Goal: Information Seeking & Learning: Learn about a topic

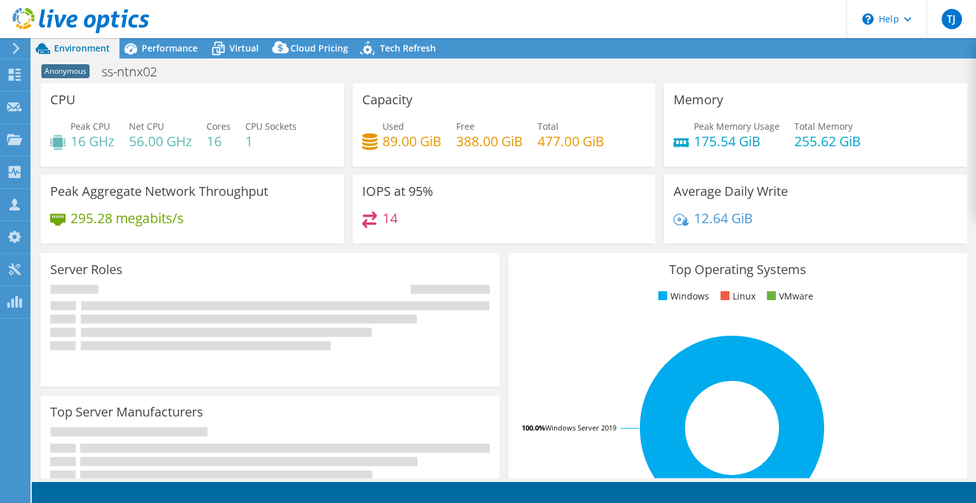
select select "USD"
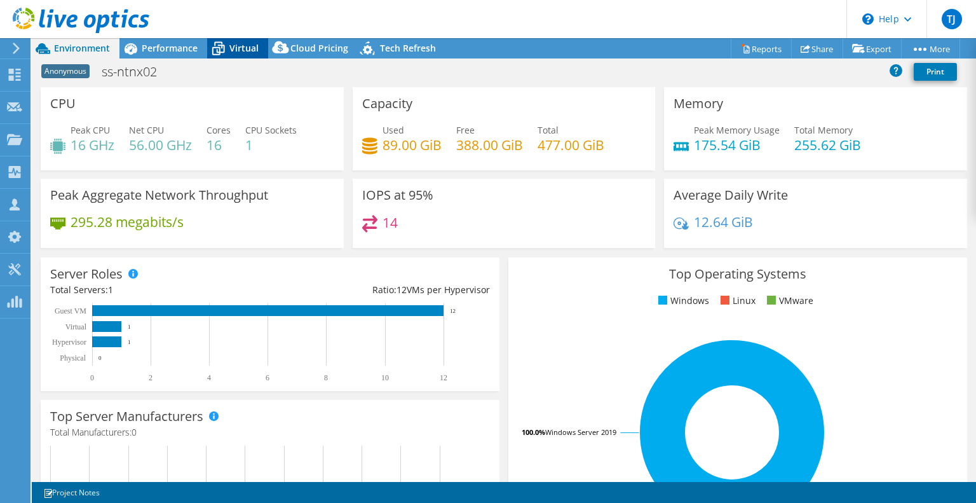
click at [234, 48] on span "Virtual" at bounding box center [243, 48] width 29 height 12
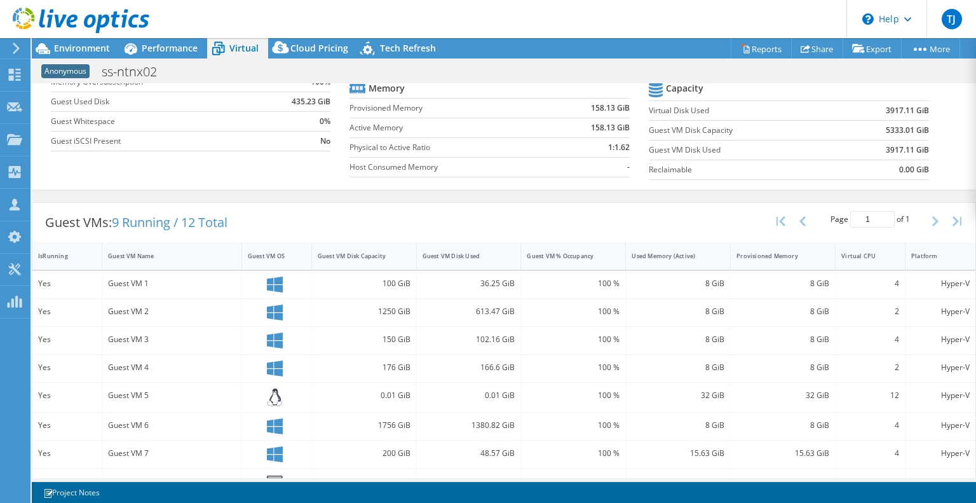
scroll to position [135, 0]
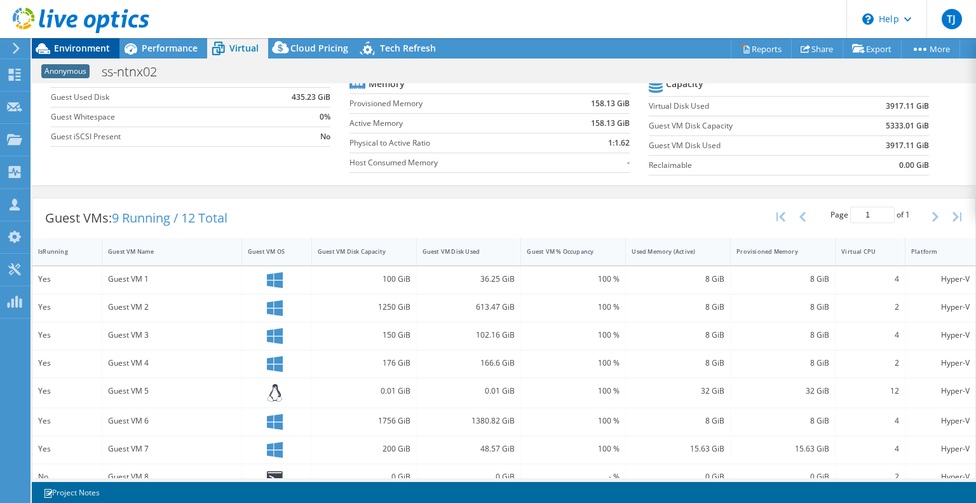
click at [88, 53] on span "Environment" at bounding box center [82, 48] width 56 height 12
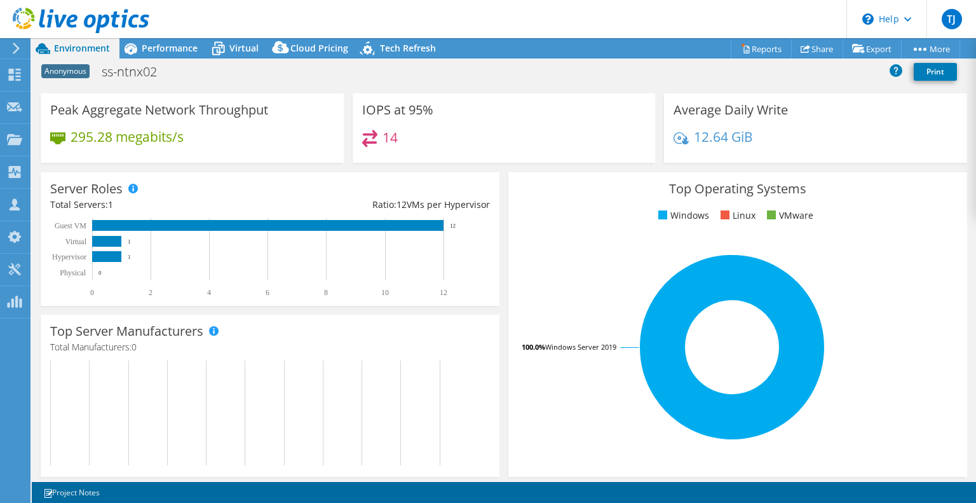
scroll to position [0, 0]
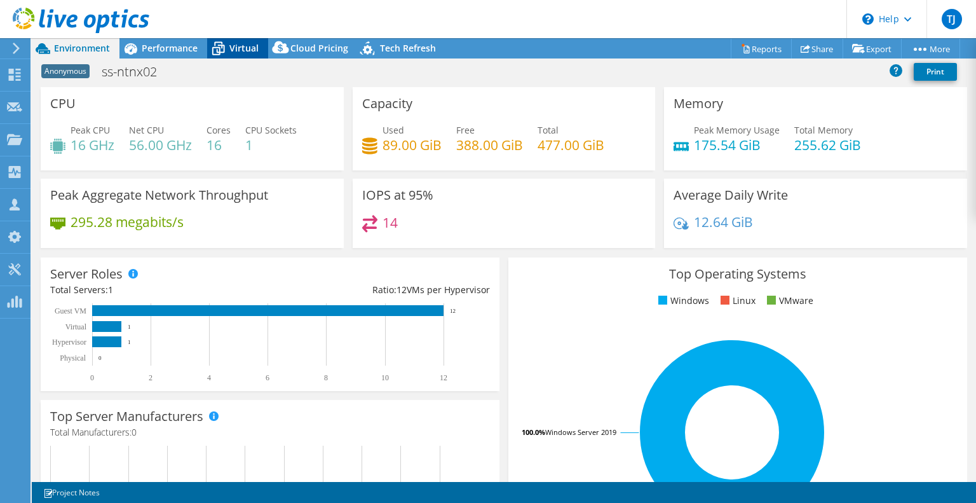
click at [239, 49] on span "Virtual" at bounding box center [243, 48] width 29 height 12
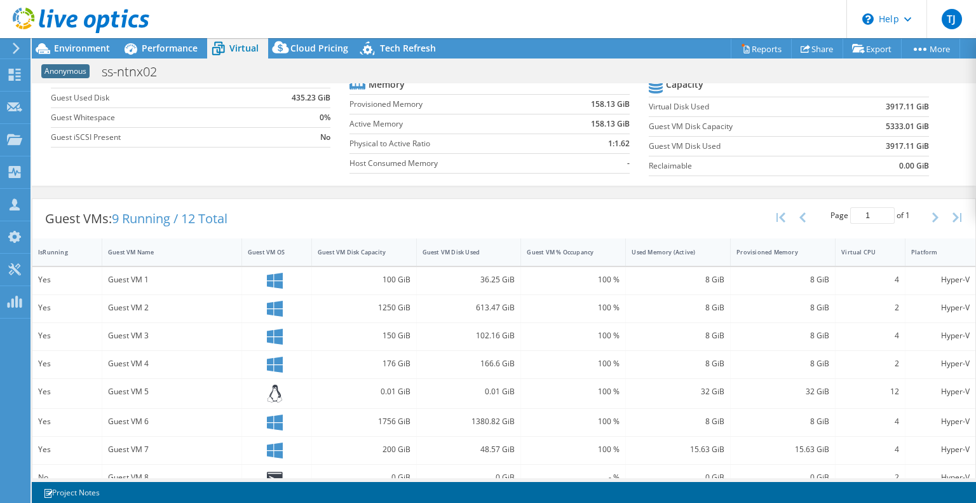
scroll to position [14, 0]
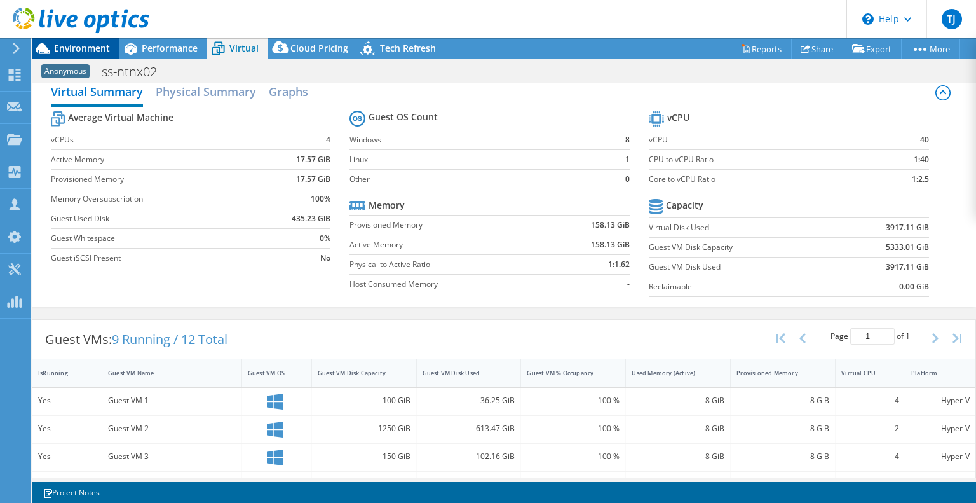
click at [77, 44] on span "Environment" at bounding box center [82, 48] width 56 height 12
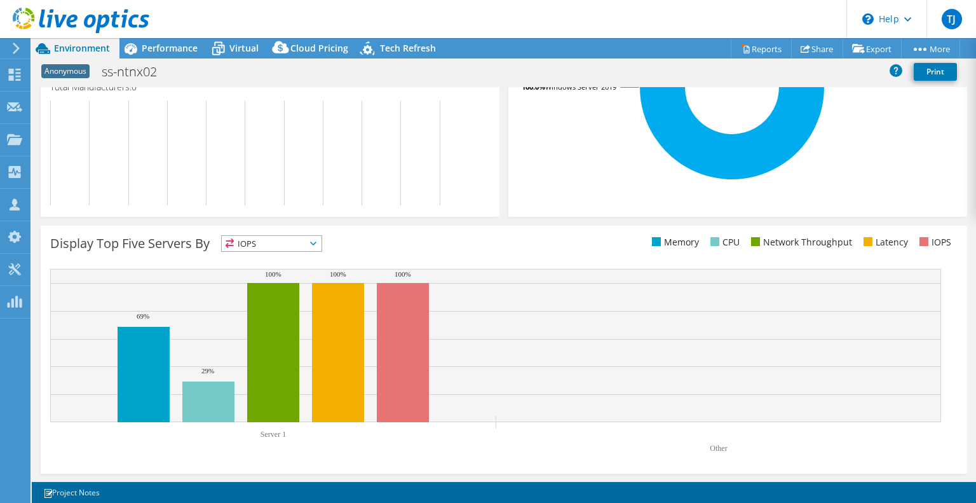
scroll to position [0, 0]
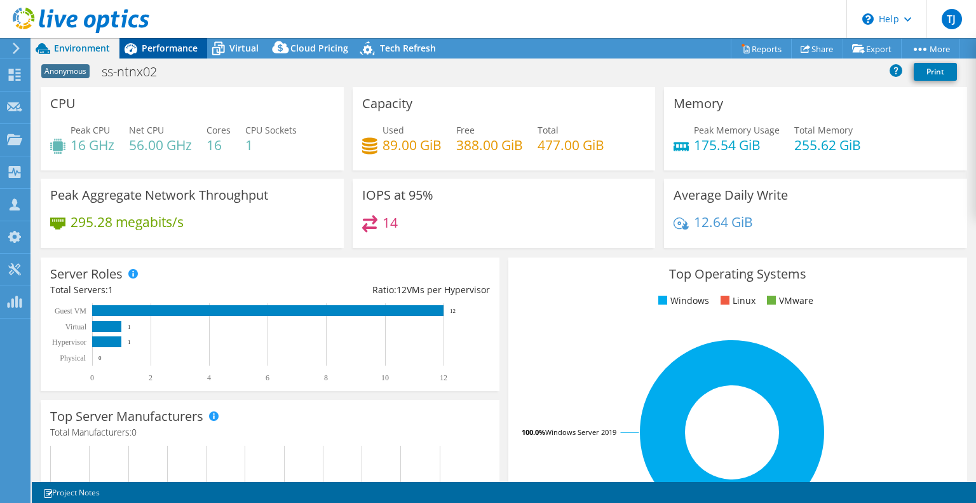
click at [180, 48] on span "Performance" at bounding box center [170, 48] width 56 height 12
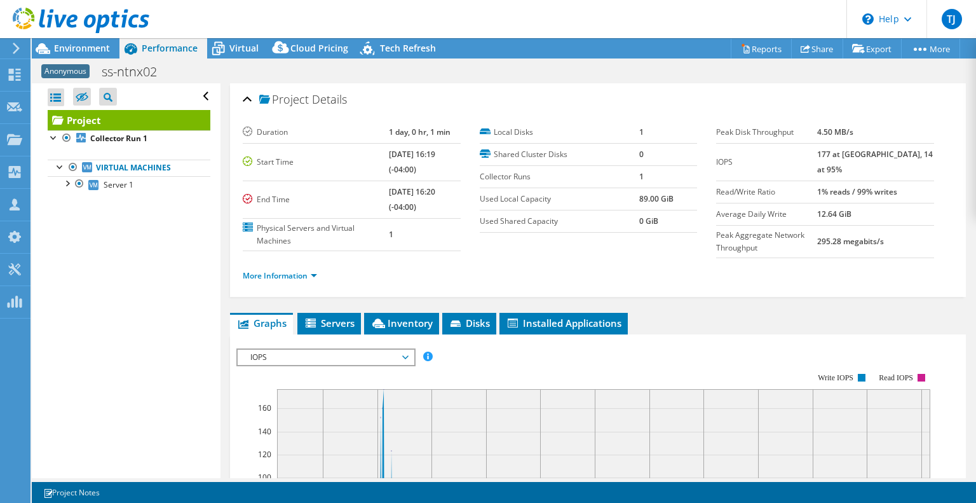
scroll to position [156, 0]
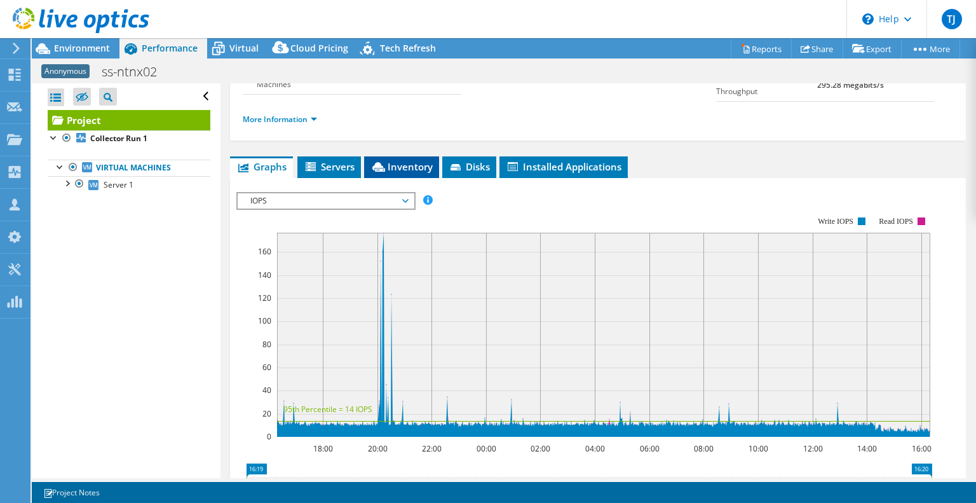
click at [410, 173] on span "Inventory" at bounding box center [401, 166] width 62 height 13
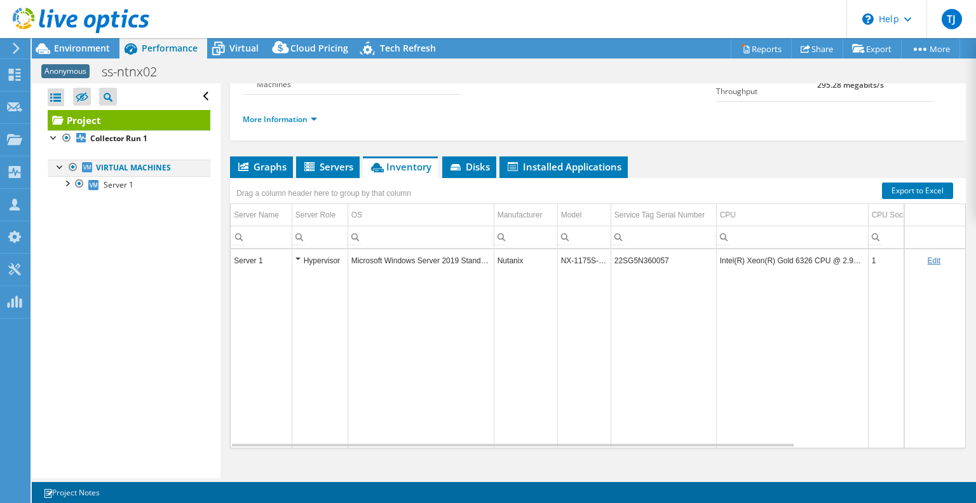
click at [60, 165] on div at bounding box center [60, 165] width 13 height 13
